Goal: Information Seeking & Learning: Learn about a topic

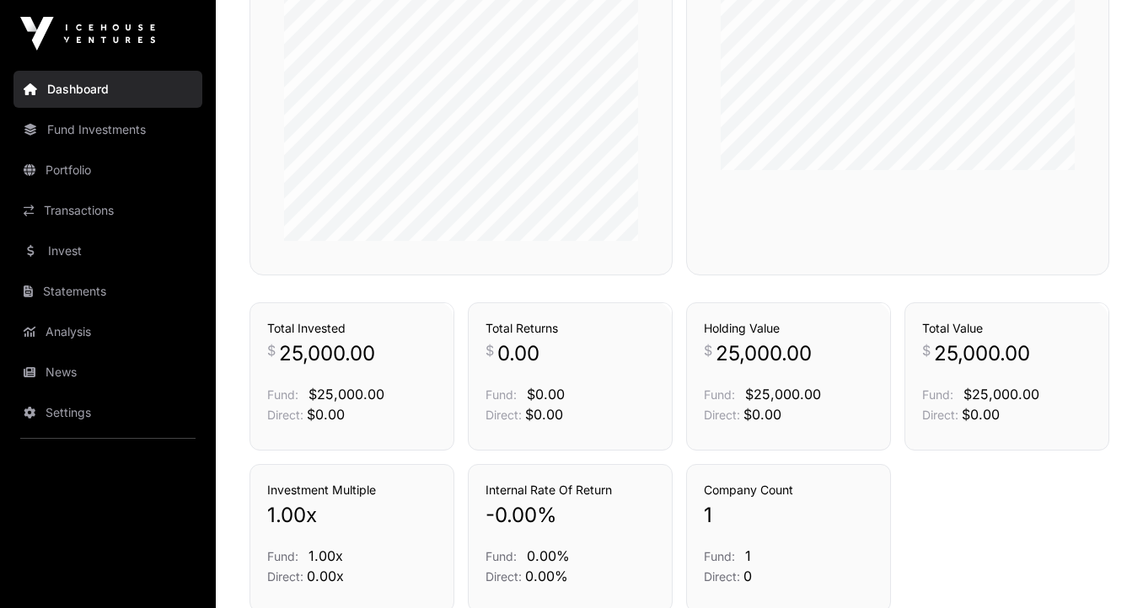
scroll to position [995, 0]
click at [74, 145] on link "Fund Investments" at bounding box center [107, 129] width 189 height 37
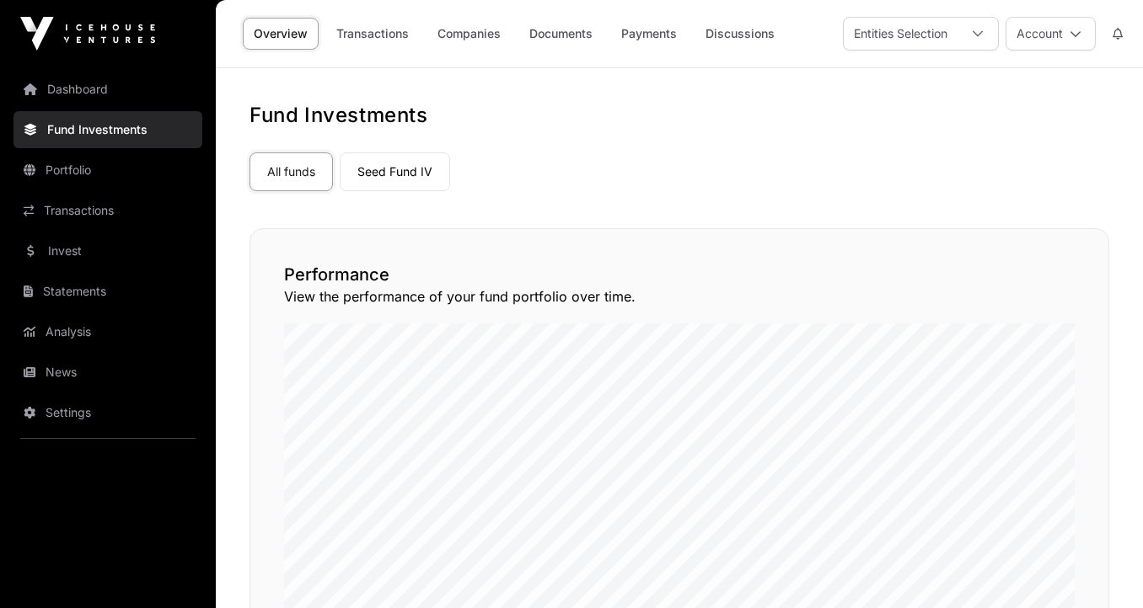
click at [62, 91] on link "Dashboard" at bounding box center [107, 89] width 189 height 37
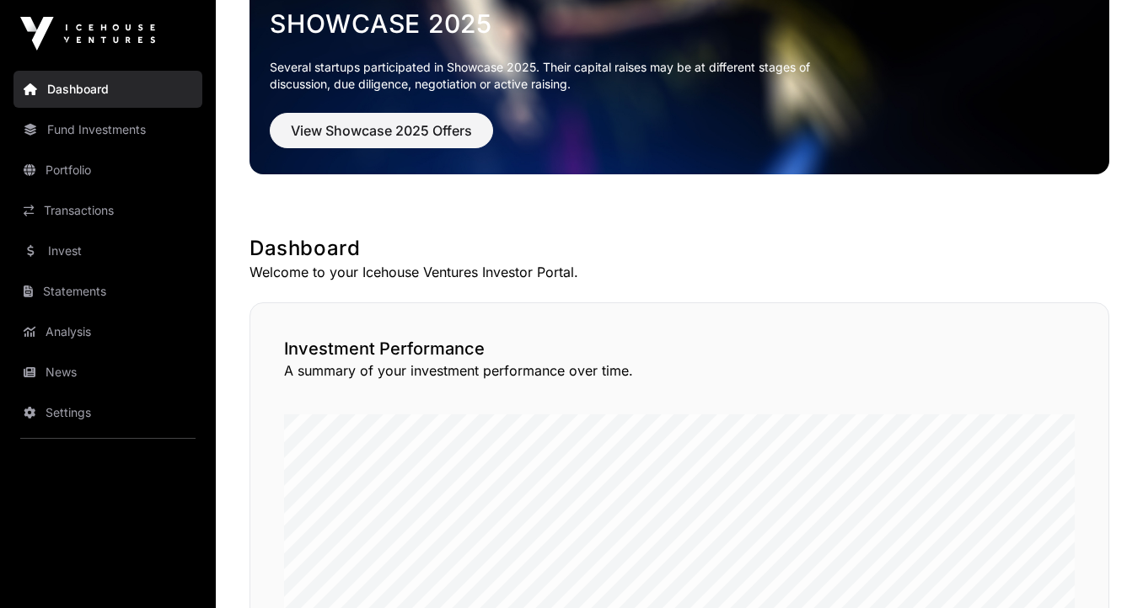
scroll to position [114, 0]
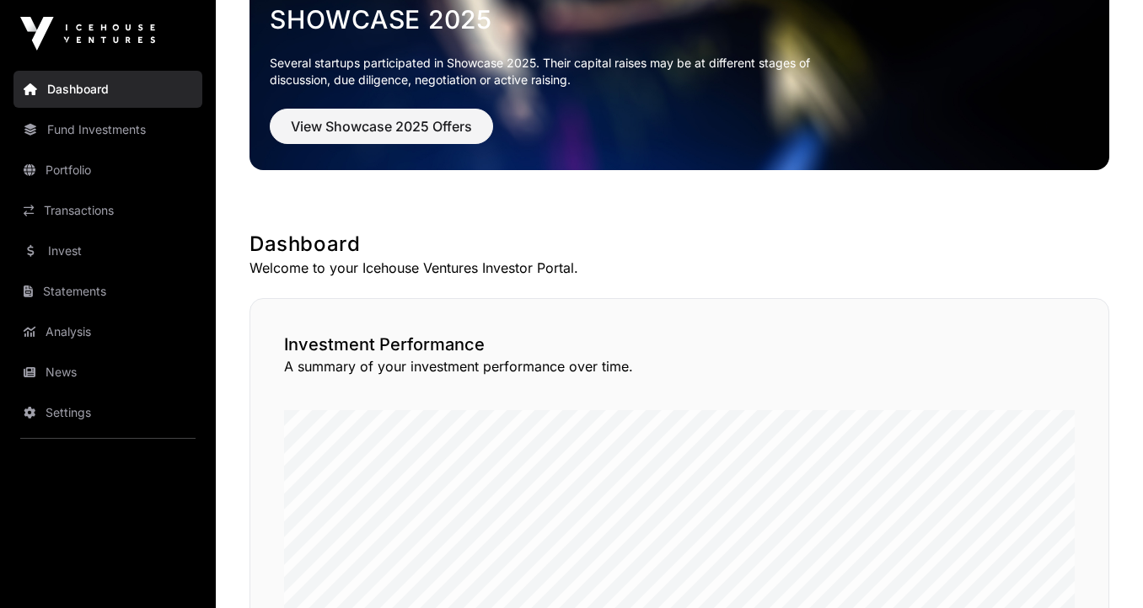
click at [340, 144] on div "Showcase 2025 Several startups participated in Showcase 2025. Their capital rai…" at bounding box center [679, 74] width 833 height 165
click at [340, 124] on span "View Showcase 2025 Offers" at bounding box center [381, 126] width 181 height 20
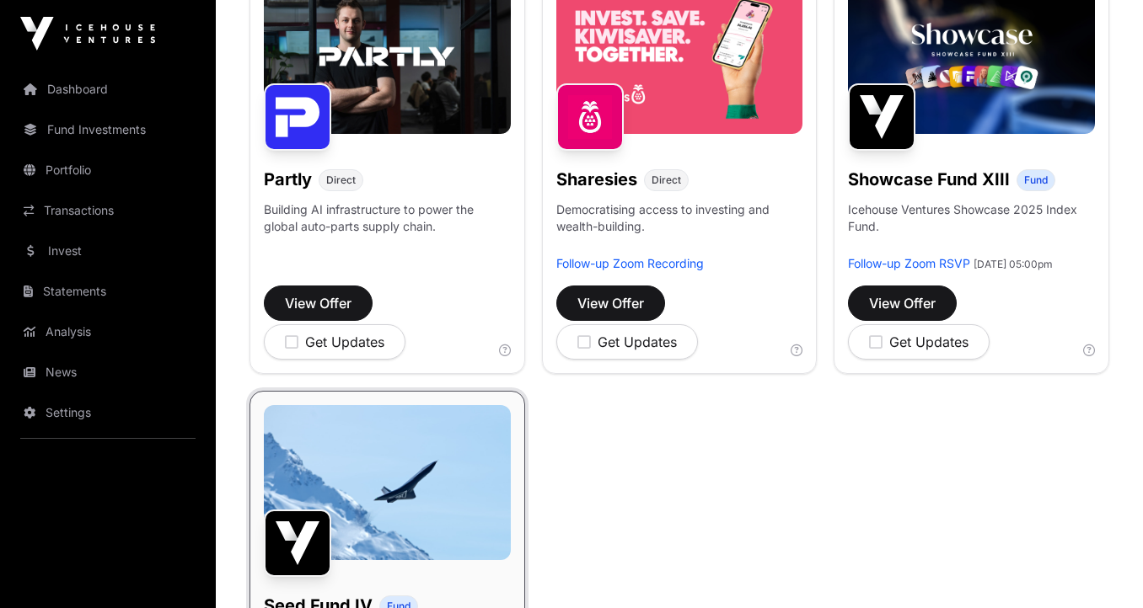
scroll to position [1134, 0]
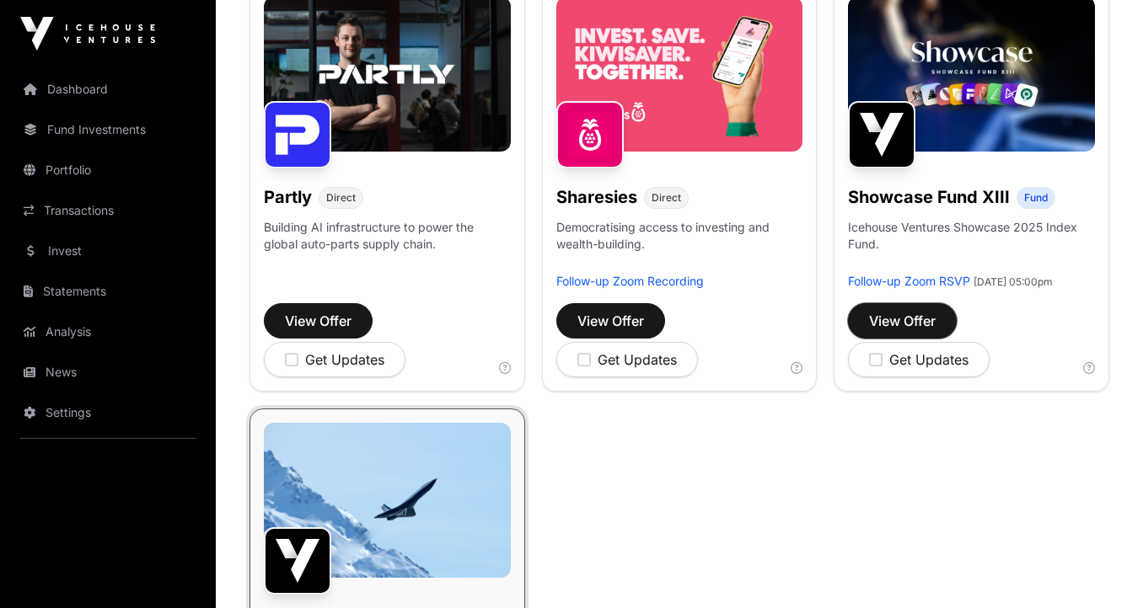
click at [903, 331] on span "View Offer" at bounding box center [902, 321] width 67 height 20
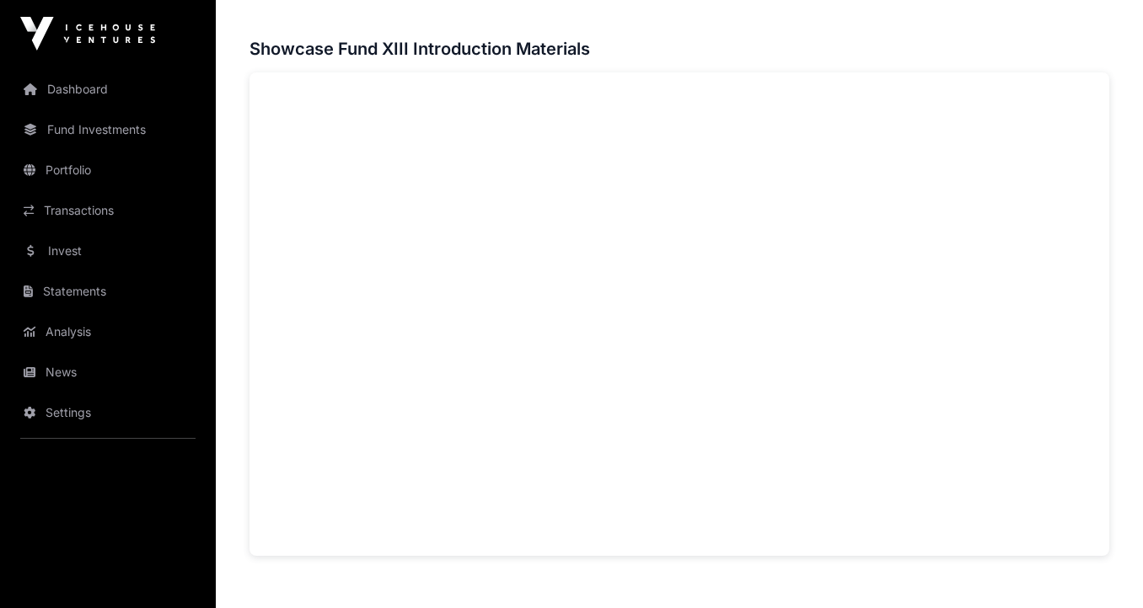
scroll to position [1146, 0]
